Goal: Information Seeking & Learning: Find specific fact

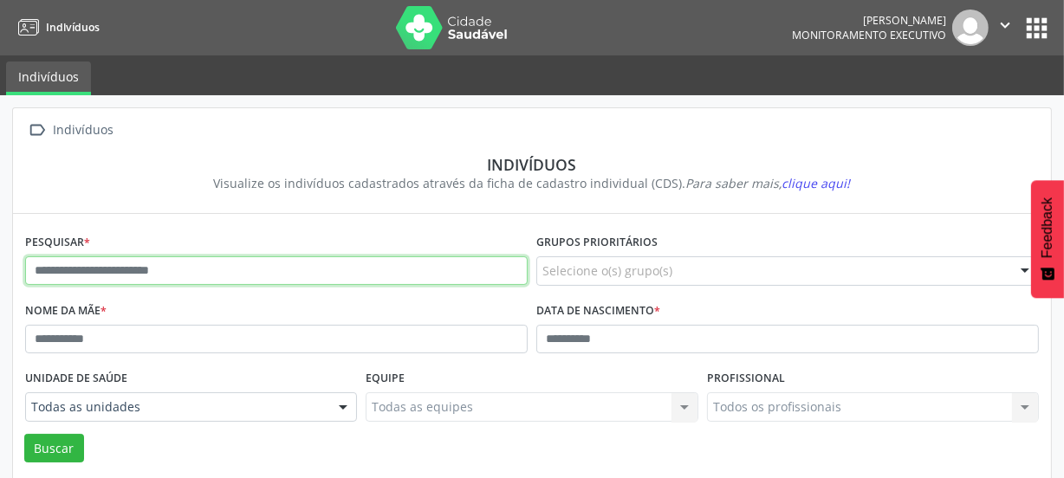
click at [226, 275] on input "text" at bounding box center [276, 270] width 503 height 29
click at [24, 434] on button "Buscar" at bounding box center [54, 448] width 60 height 29
click at [139, 279] on input "*********" at bounding box center [276, 270] width 503 height 29
type input "*"
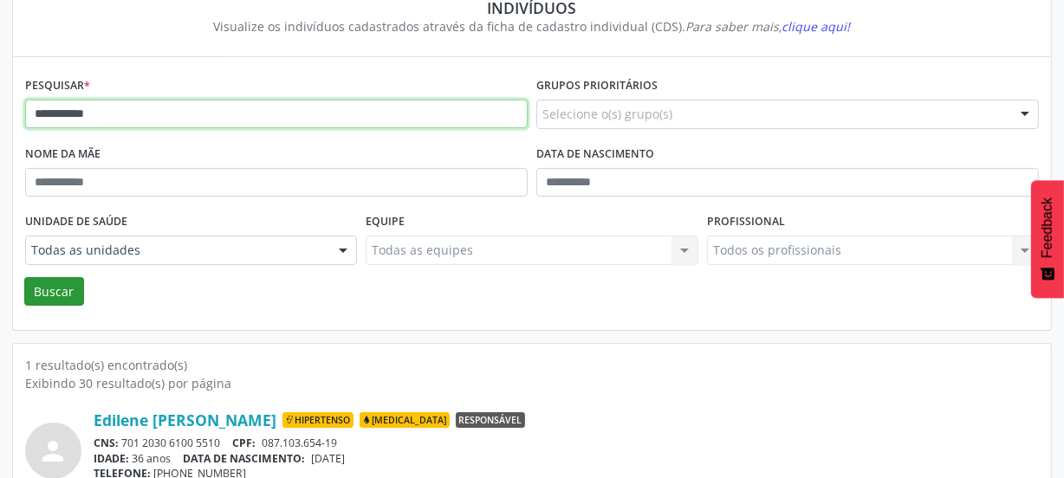
type input "**********"
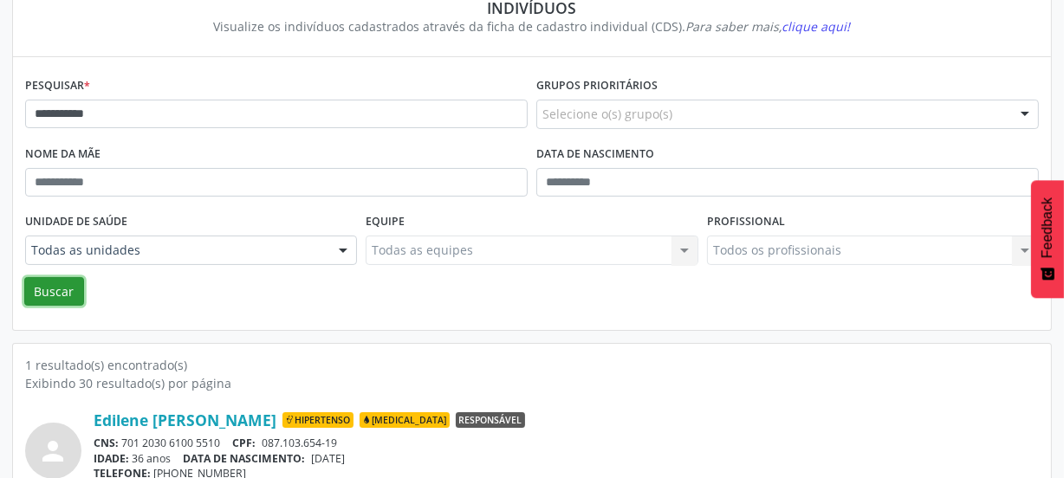
click at [62, 291] on button "Buscar" at bounding box center [54, 291] width 60 height 29
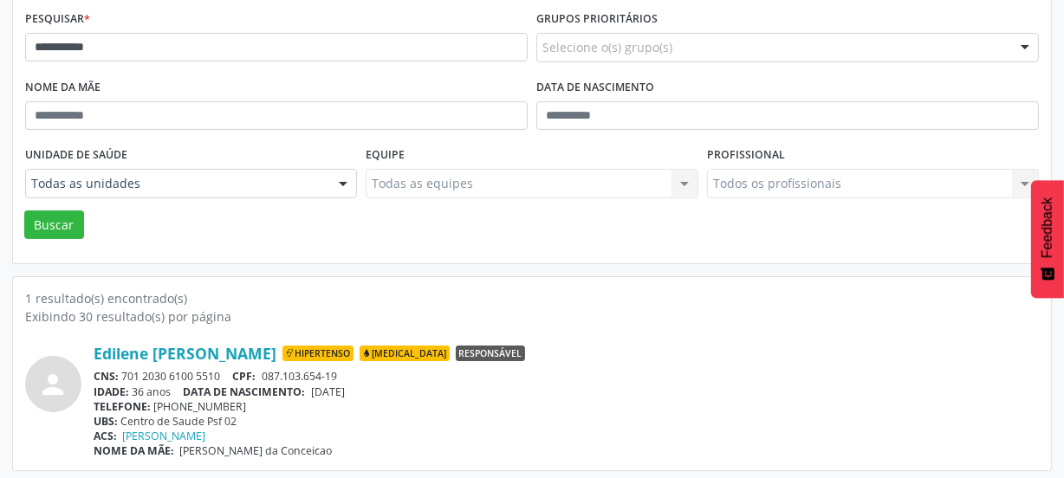
scroll to position [227, 0]
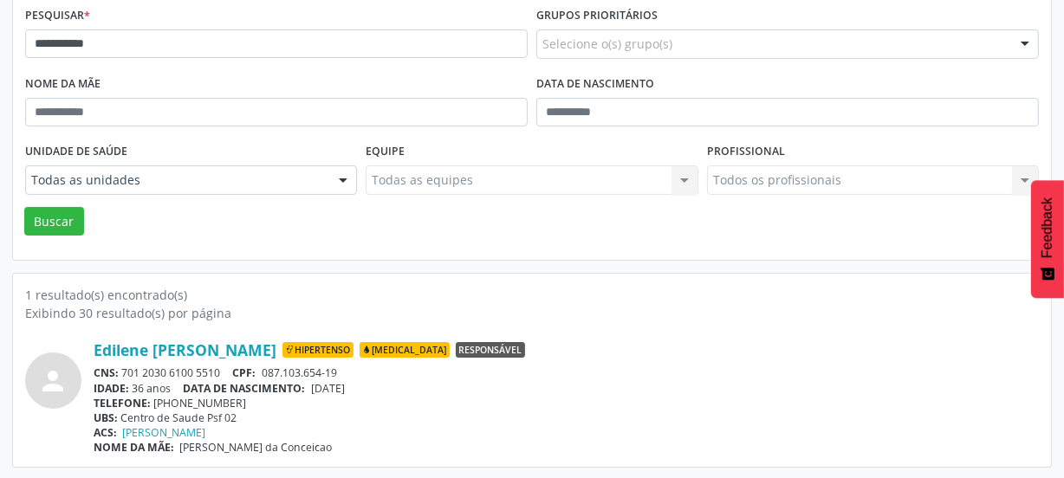
drag, startPoint x: 221, startPoint y: 369, endPoint x: 126, endPoint y: 370, distance: 95.3
click at [126, 370] on div "CNS: 701 2030 6100 5510 CPF: 087.103.654-19" at bounding box center [566, 373] width 945 height 15
copy div "701 2030 6100 5510"
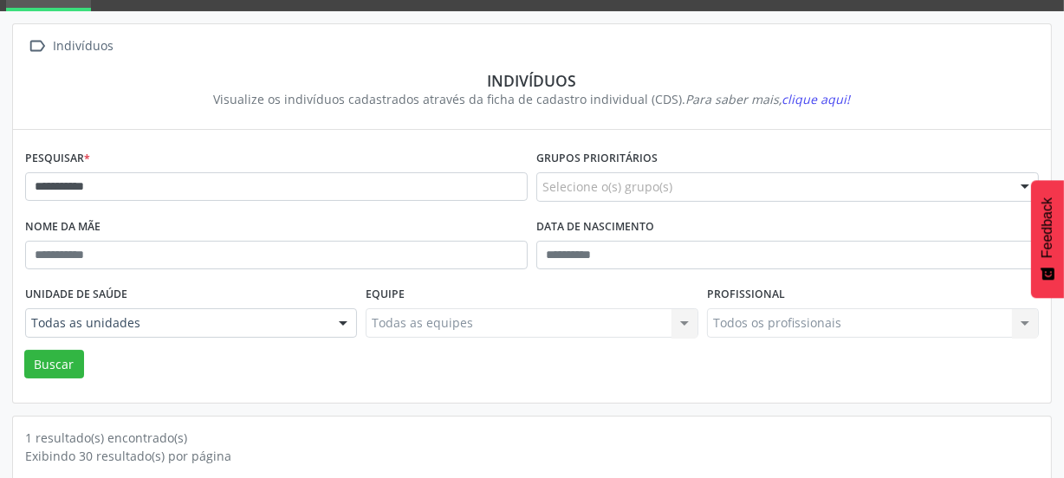
scroll to position [0, 0]
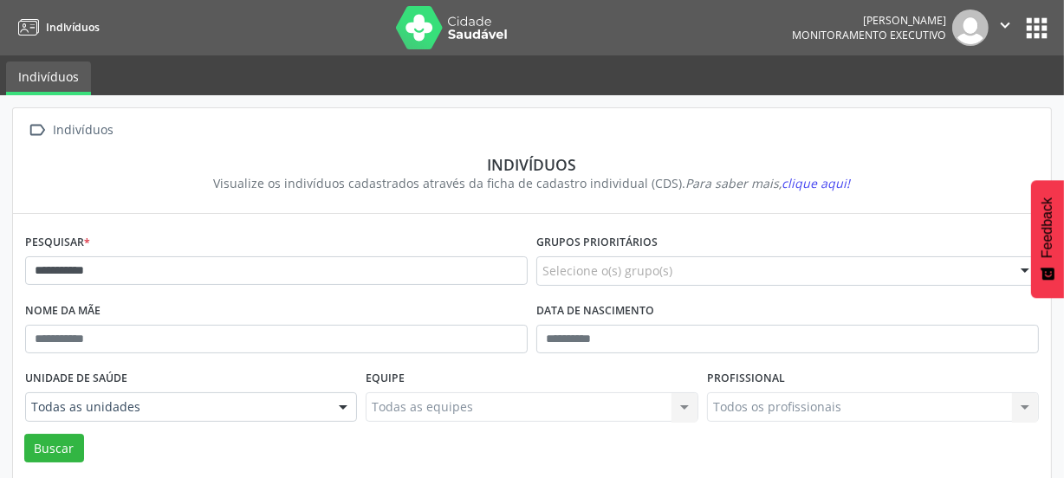
click at [420, 28] on img at bounding box center [452, 27] width 113 height 43
